Goal: Task Accomplishment & Management: Use online tool/utility

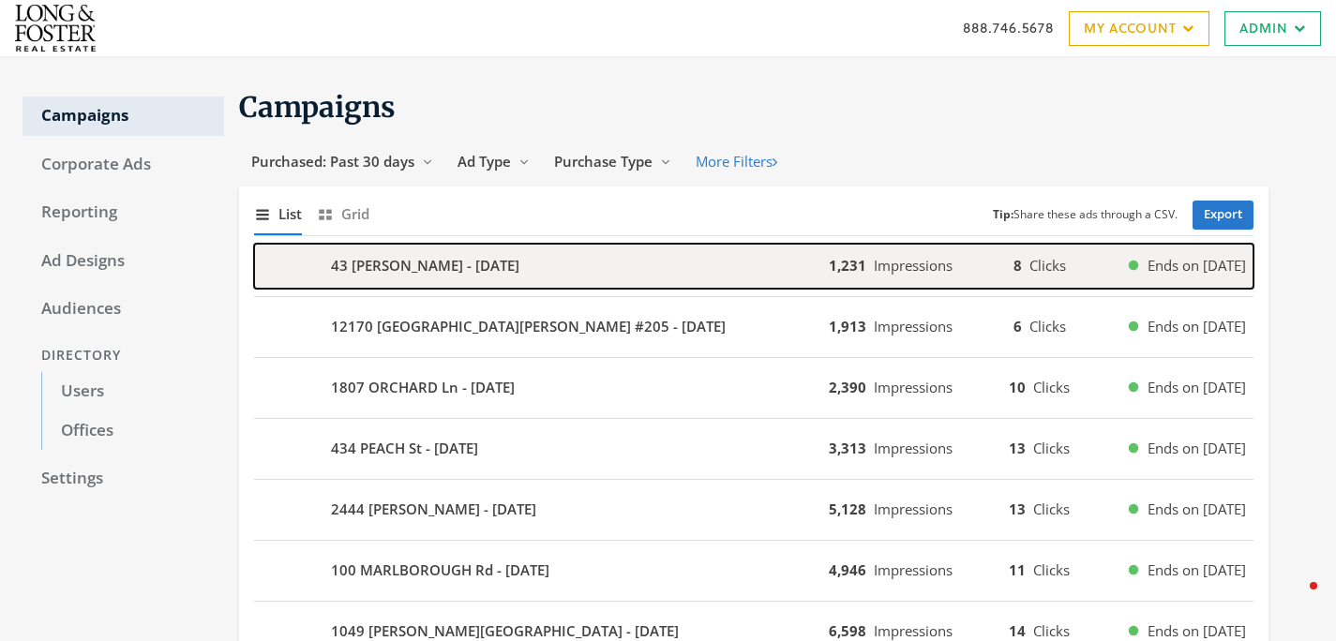
click at [702, 275] on div "43 [PERSON_NAME] - [DATE]" at bounding box center [541, 266] width 575 height 45
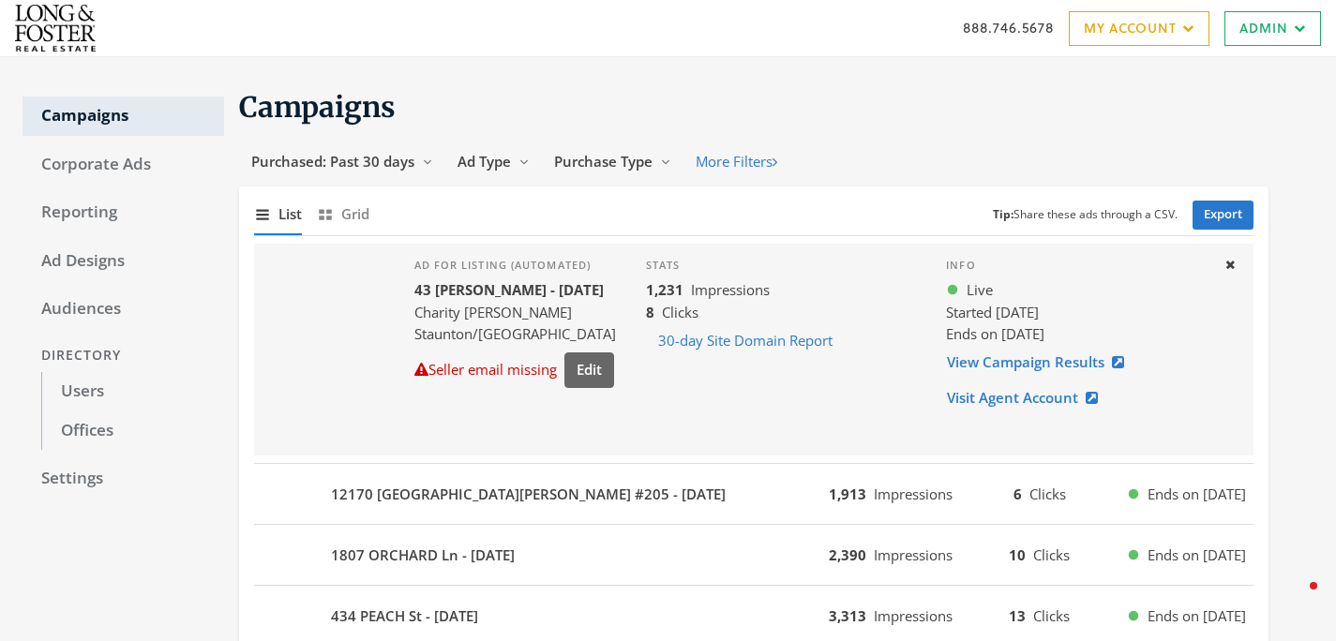
scroll to position [10, 0]
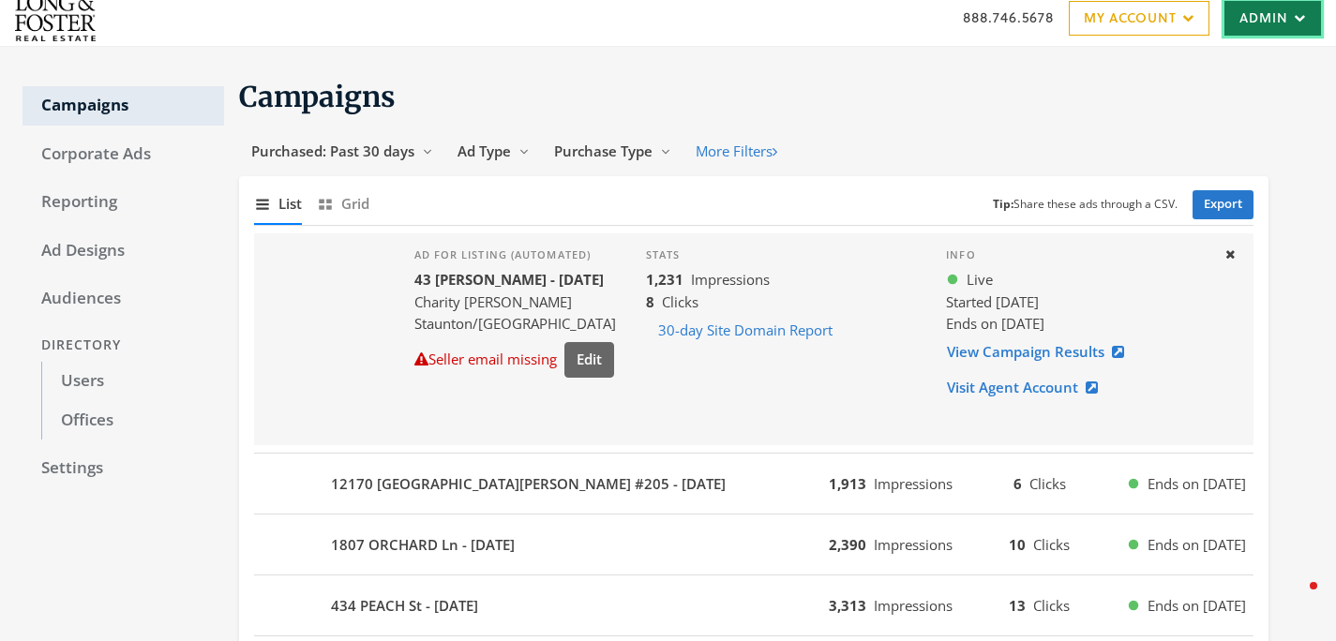
click at [1247, 34] on link "Admin" at bounding box center [1273, 18] width 97 height 35
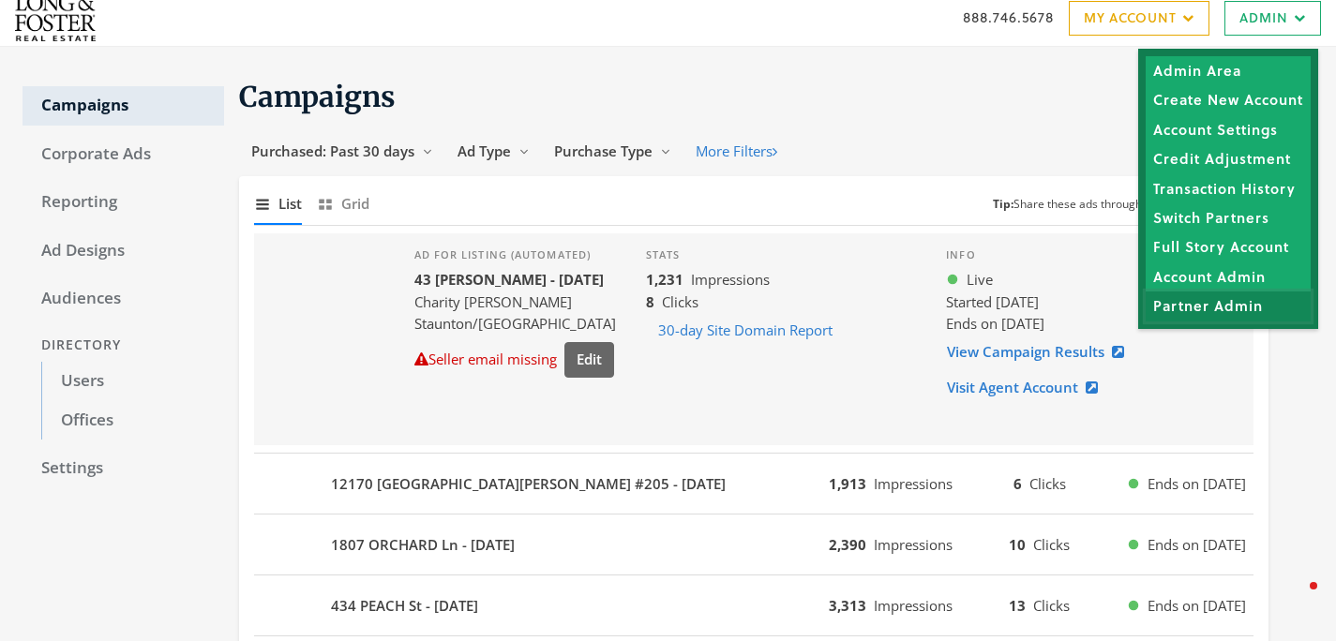
click at [1201, 306] on link "Partner Admin" at bounding box center [1228, 306] width 165 height 29
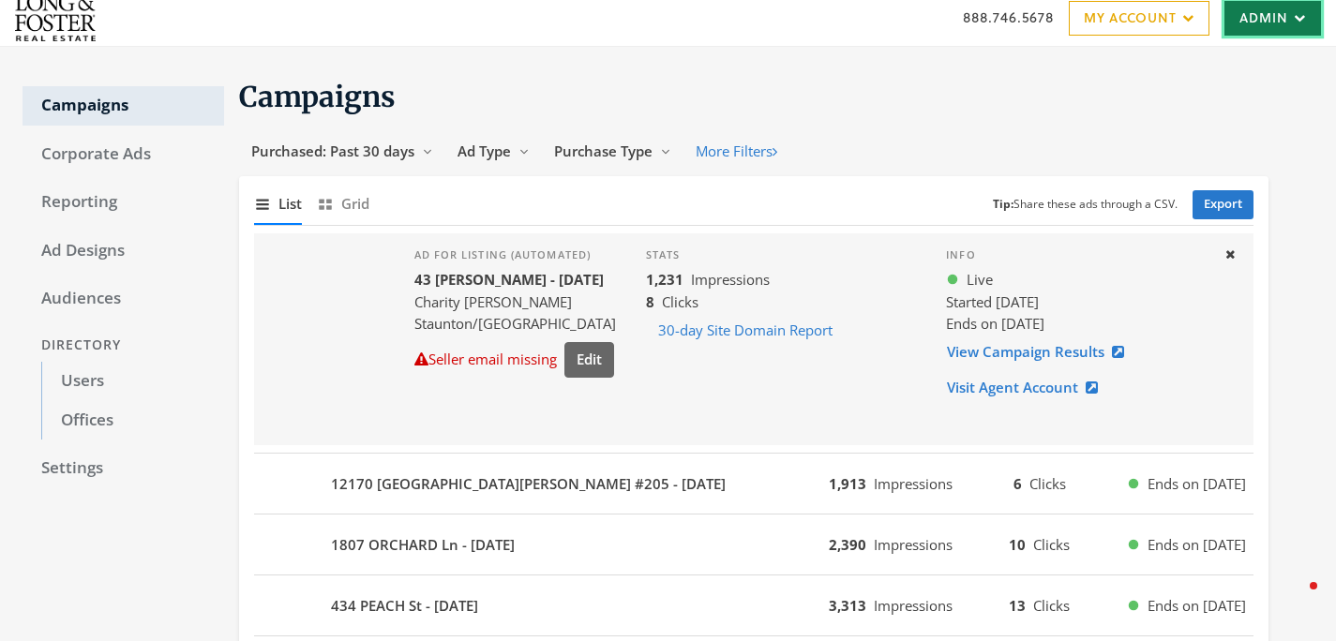
click at [1242, 19] on link "Admin" at bounding box center [1273, 18] width 97 height 35
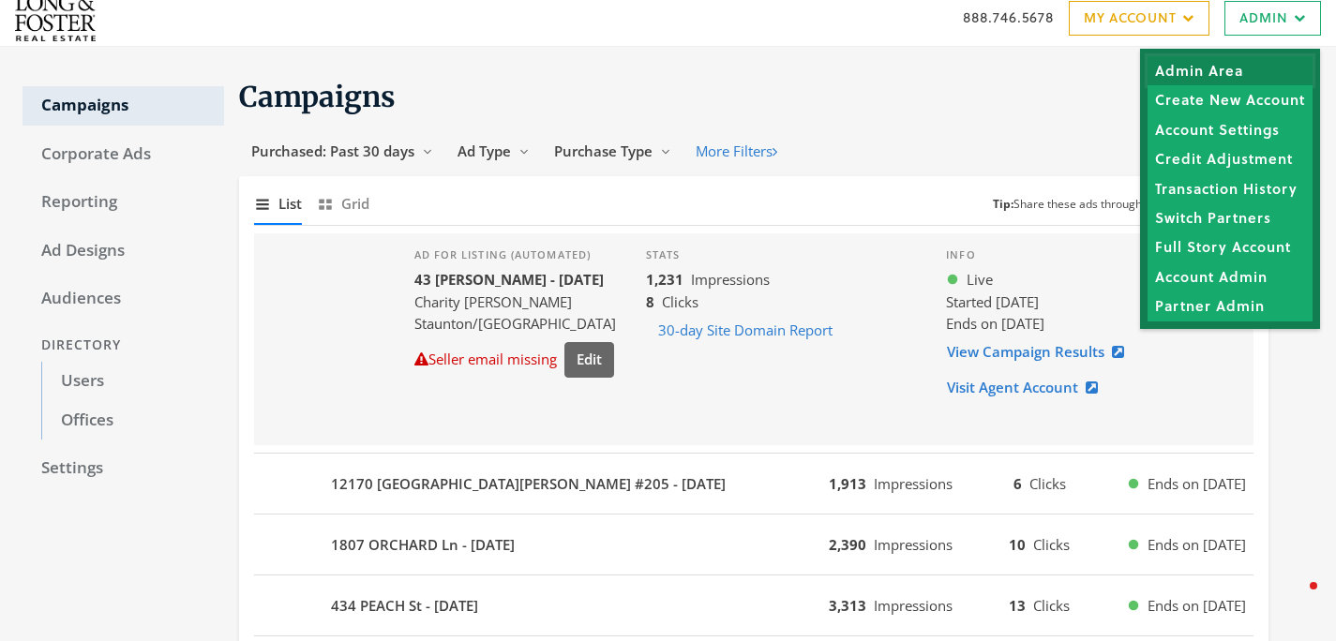
click at [1215, 72] on link "Admin Area" at bounding box center [1230, 70] width 165 height 29
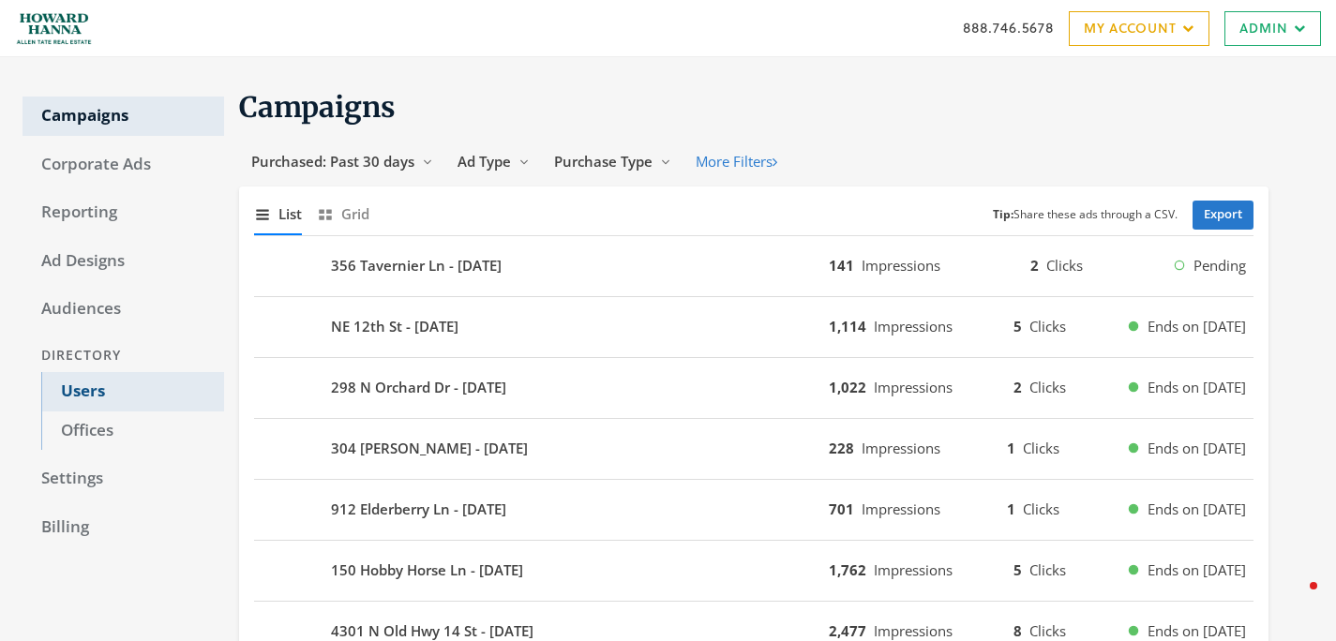
click at [94, 391] on link "Users" at bounding box center [132, 391] width 183 height 39
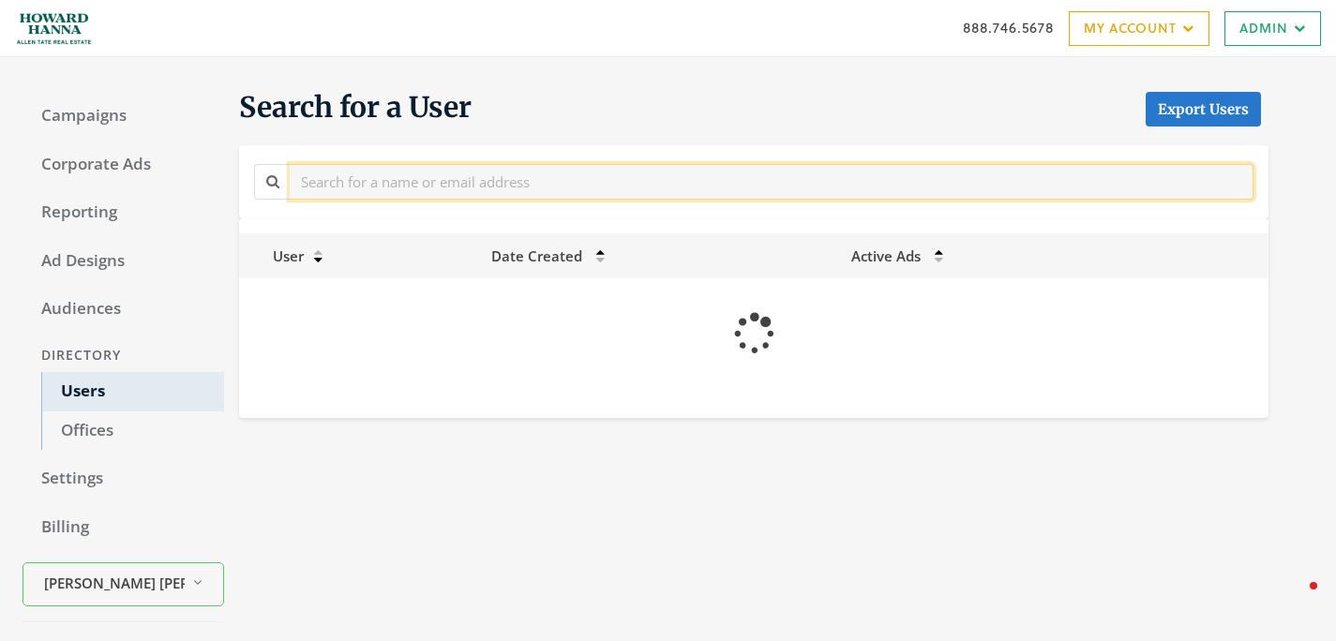
click at [445, 189] on input "text" at bounding box center [772, 181] width 964 height 35
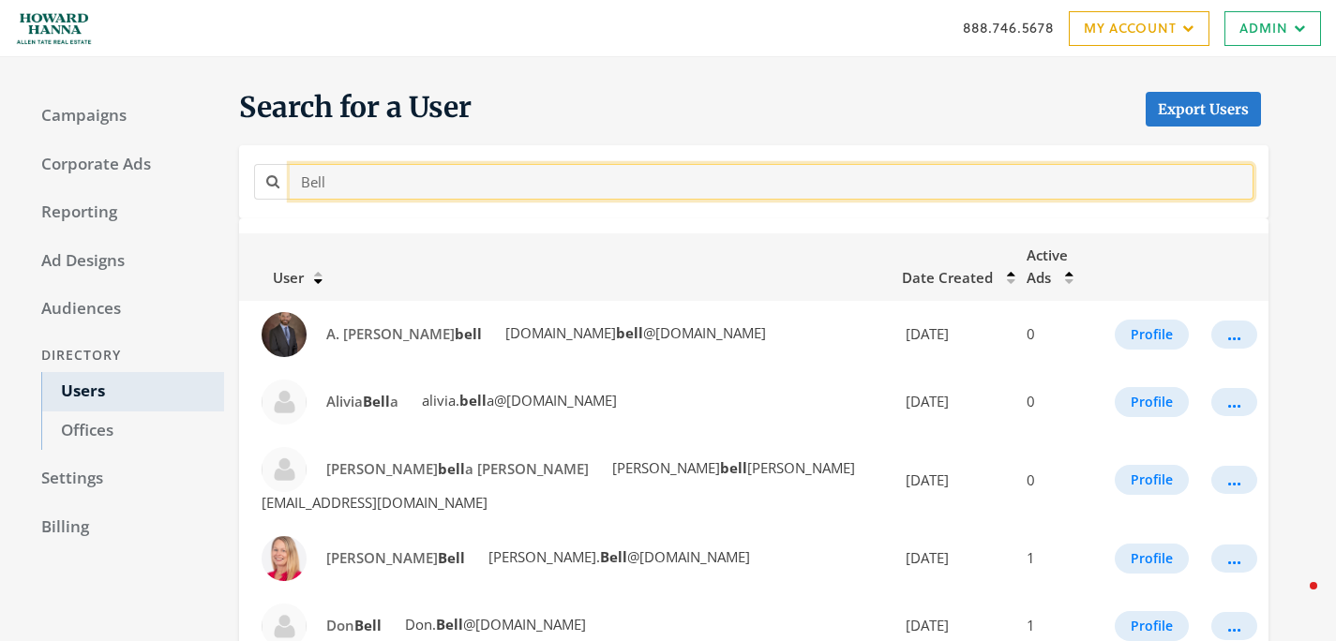
type input "Bell"
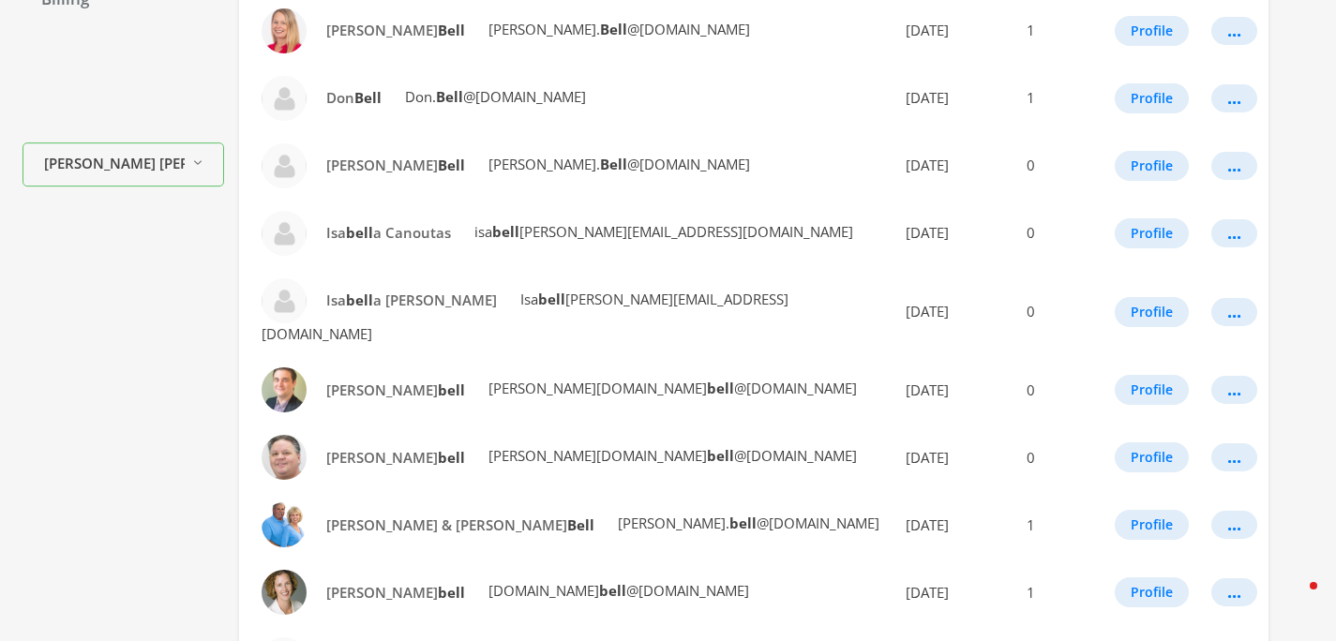
scroll to position [540, 0]
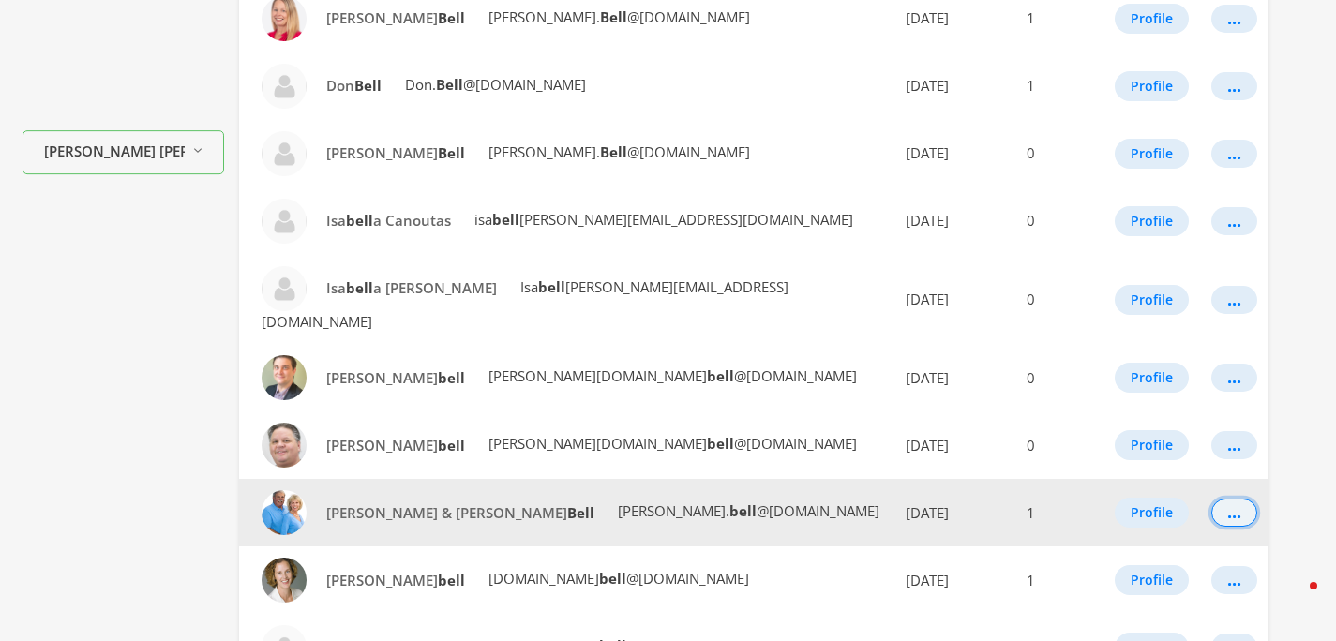
click at [1230, 499] on button "..." at bounding box center [1234, 513] width 46 height 28
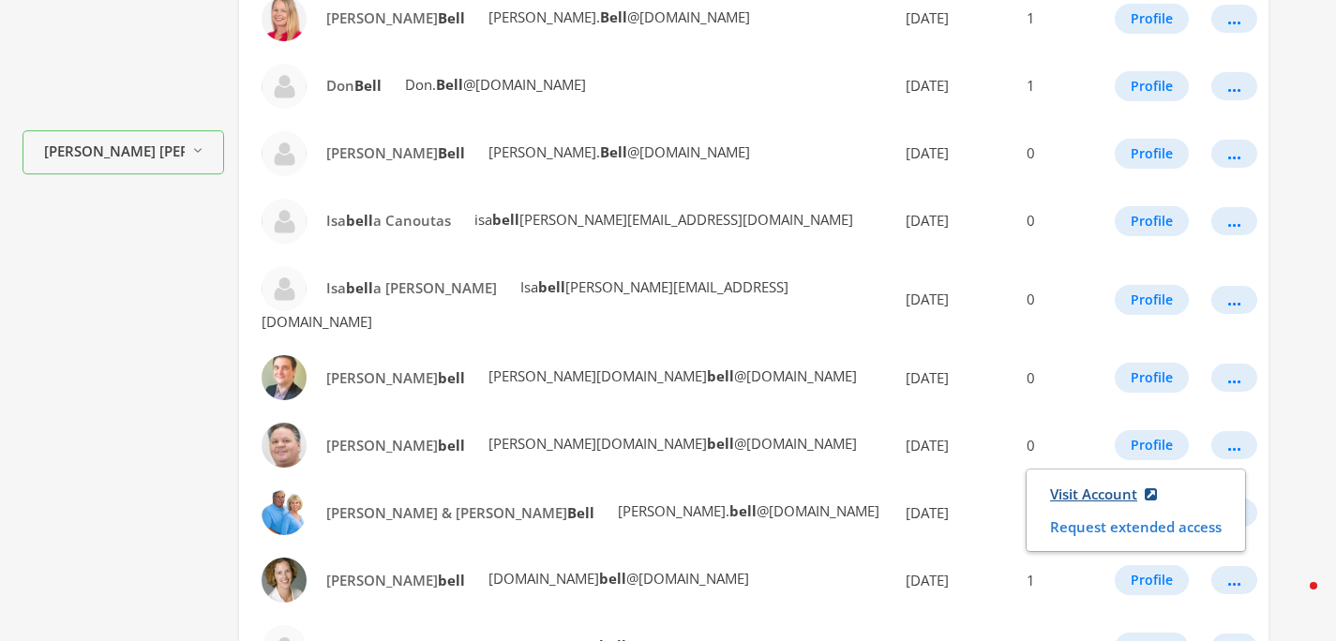
click at [1054, 489] on link "Visit Account" at bounding box center [1103, 494] width 131 height 35
